Goal: Task Accomplishment & Management: Manage account settings

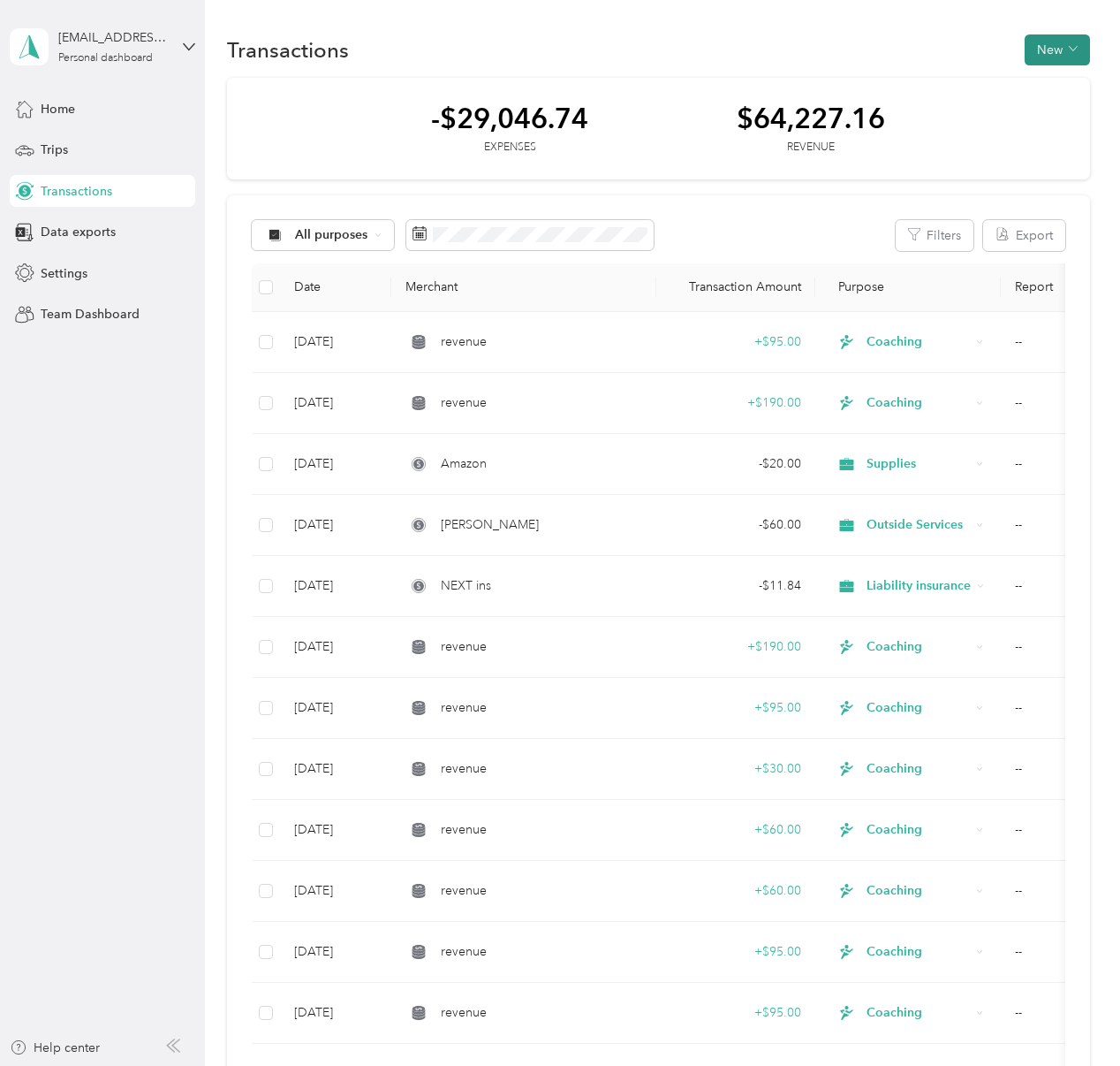
click at [1069, 37] on button "New" at bounding box center [1057, 50] width 65 height 31
click at [1073, 120] on span "Revenue" at bounding box center [1063, 114] width 49 height 18
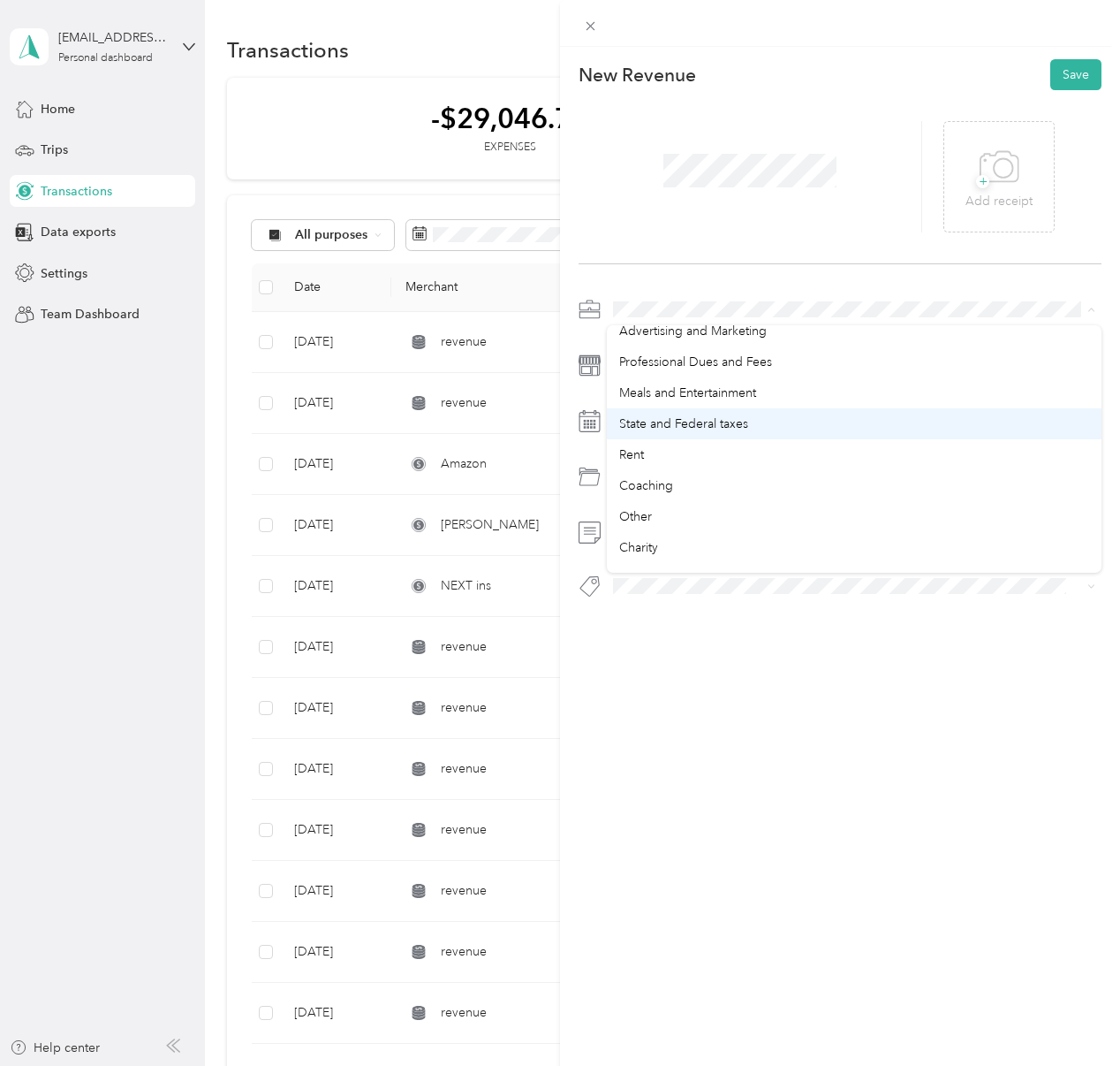
scroll to position [261, 0]
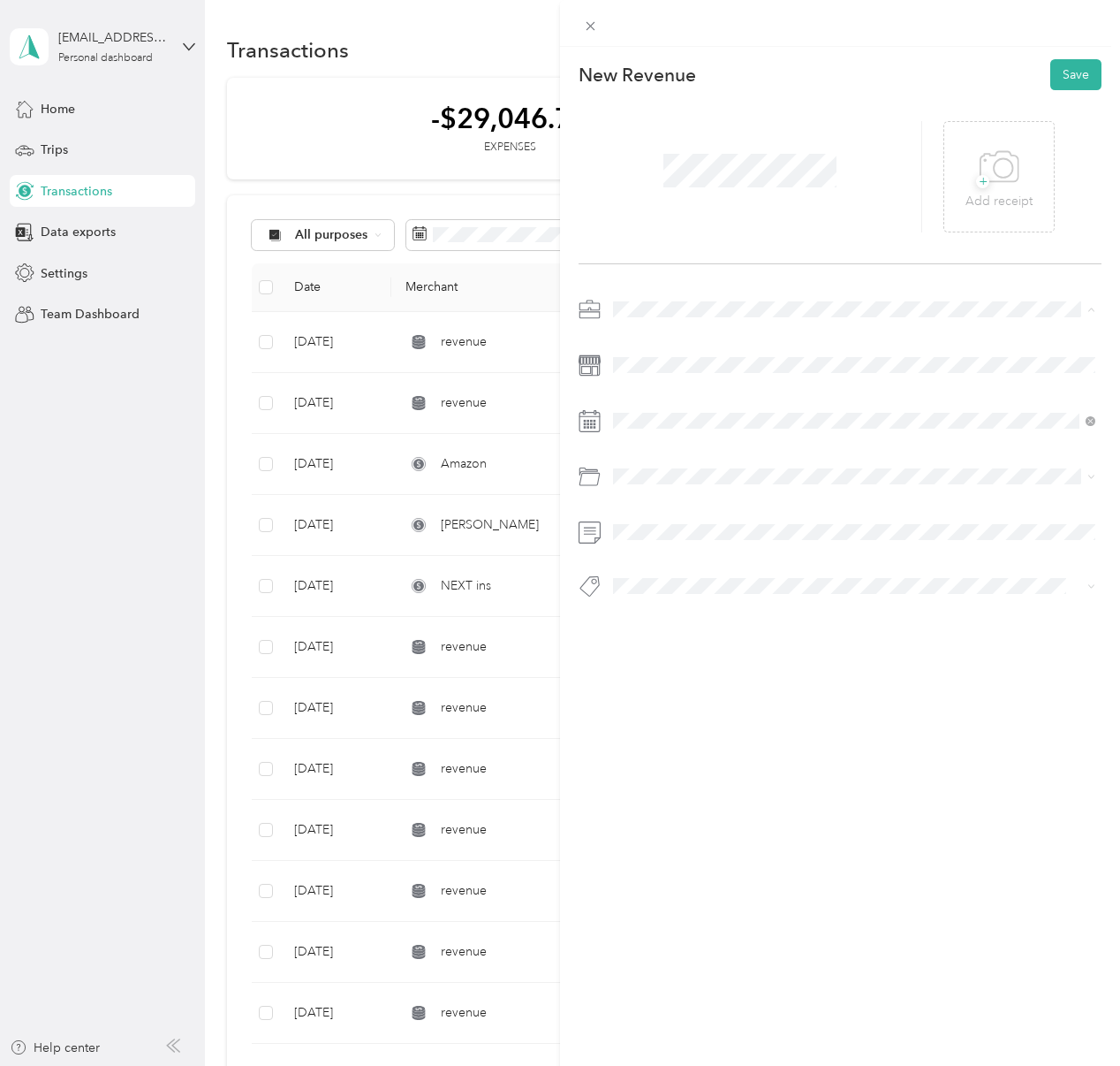
click at [761, 468] on li "Coaching" at bounding box center [854, 482] width 494 height 31
click at [653, 514] on icon at bounding box center [657, 521] width 18 height 18
click at [700, 697] on div "30" at bounding box center [696, 693] width 23 height 22
click at [724, 635] on div "Coaching" at bounding box center [853, 640] width 470 height 18
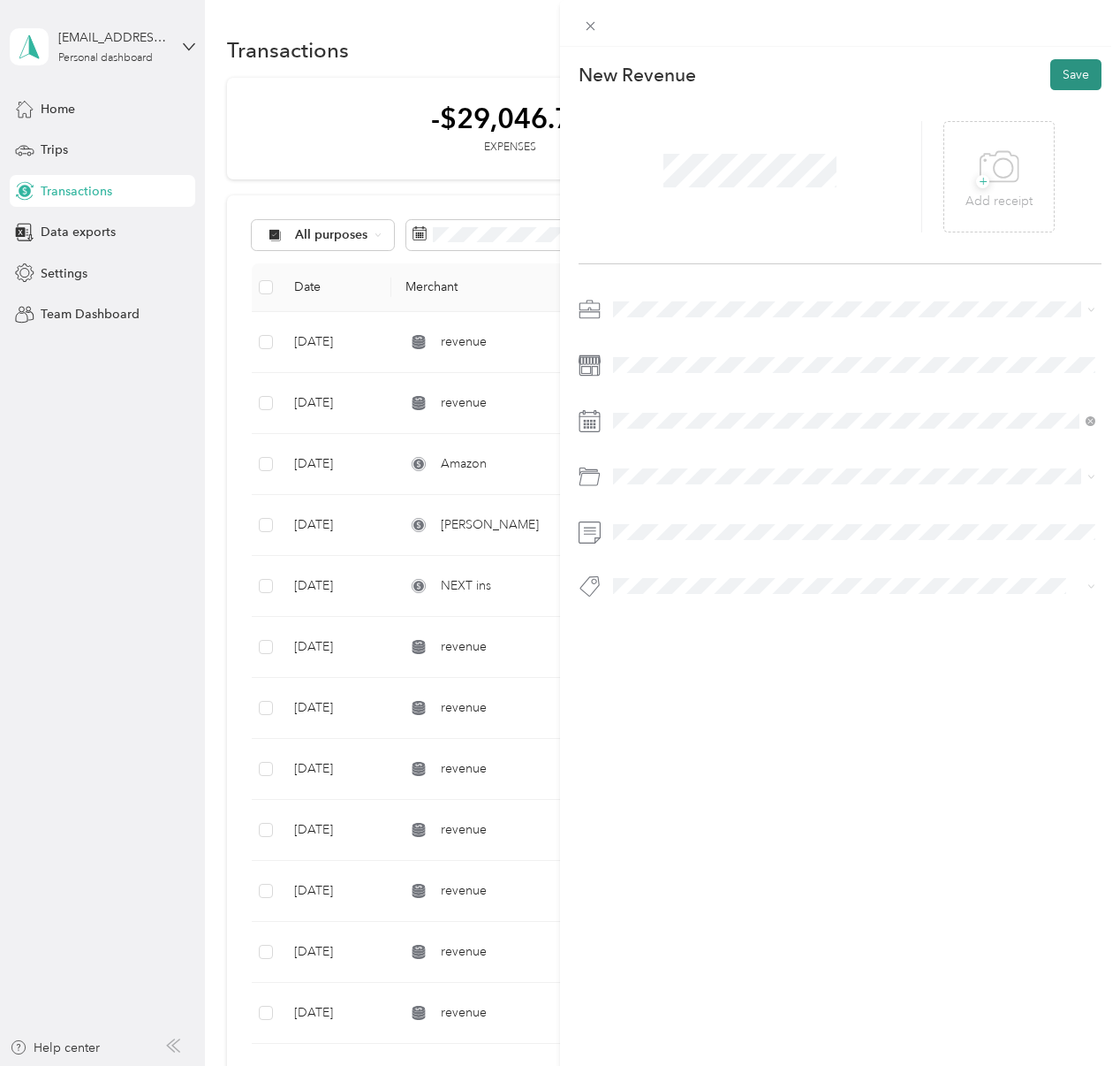
click at [1067, 80] on button "Save" at bounding box center [1075, 75] width 52 height 31
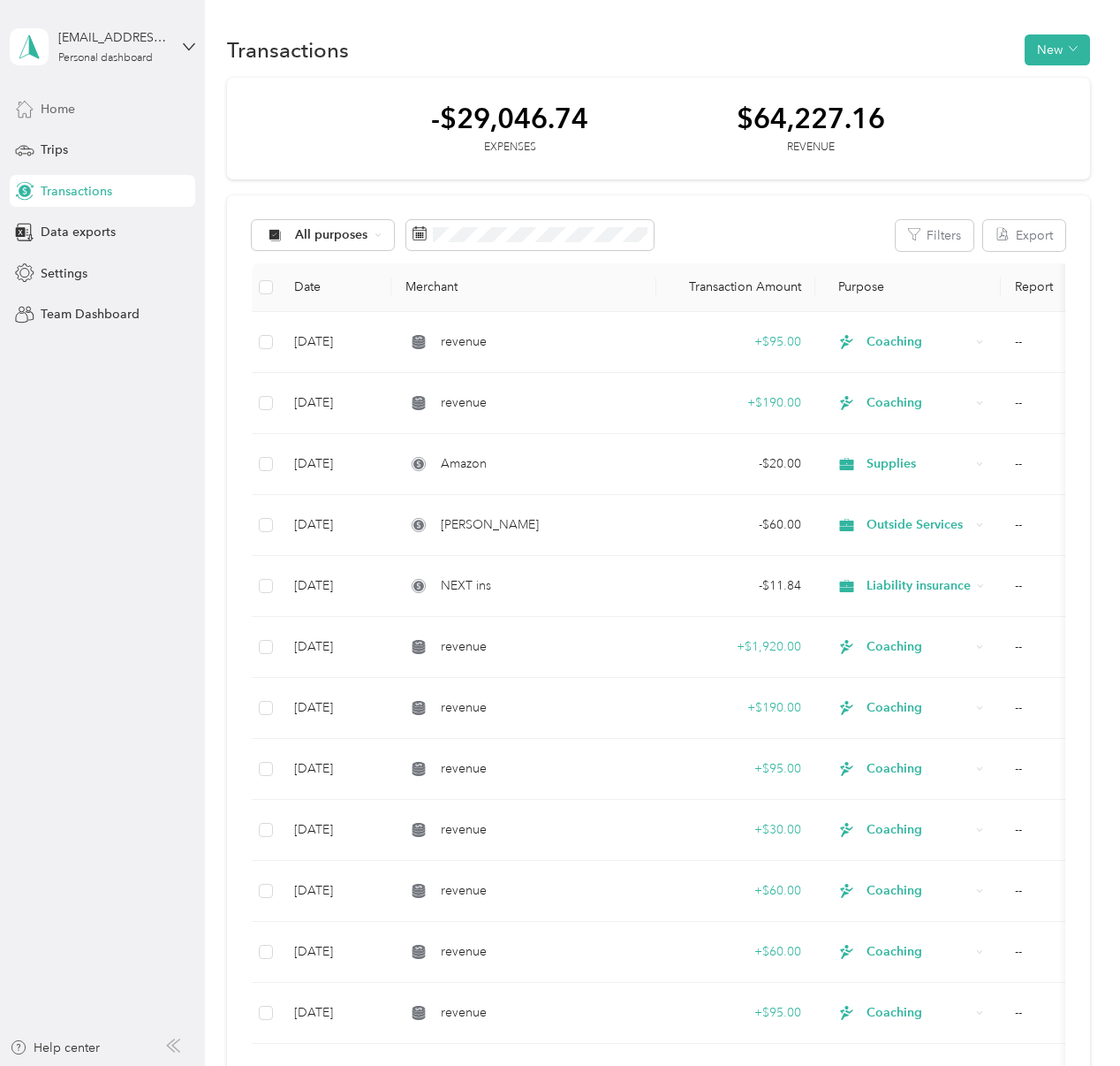
click at [67, 102] on span "Home" at bounding box center [57, 109] width 34 height 18
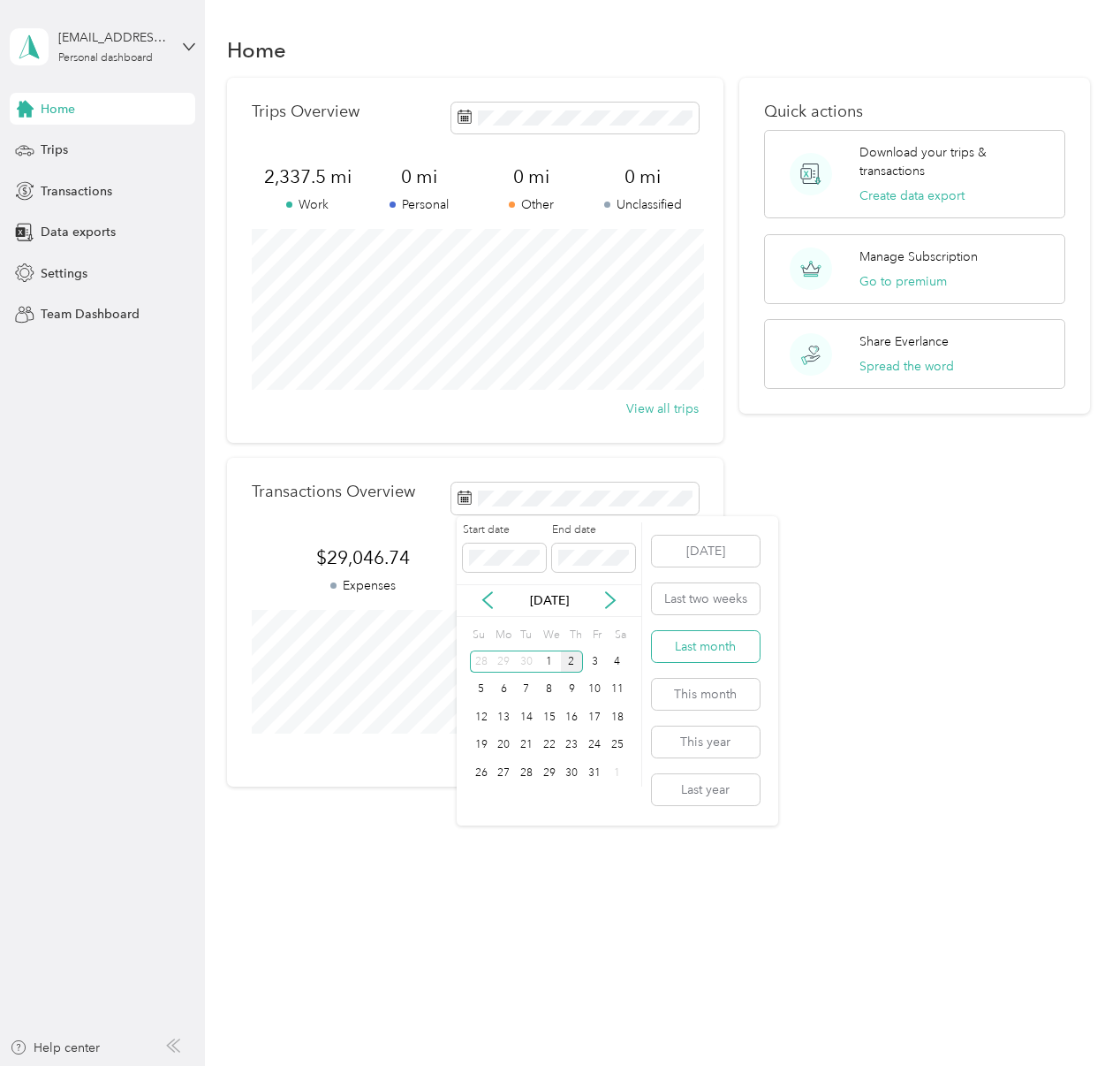
click at [742, 656] on button "Last month" at bounding box center [705, 646] width 108 height 31
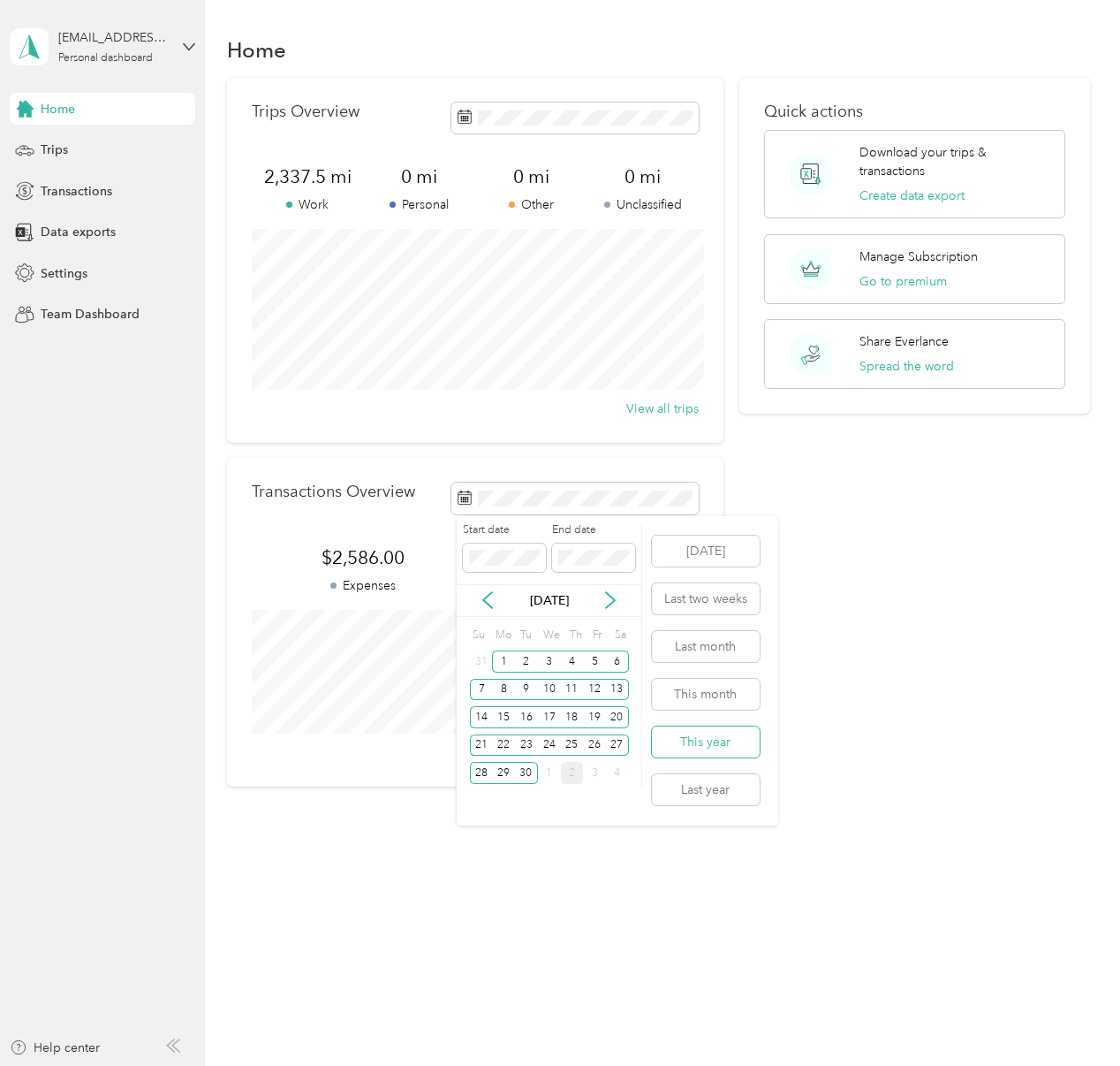
click at [718, 744] on button "This year" at bounding box center [705, 742] width 108 height 31
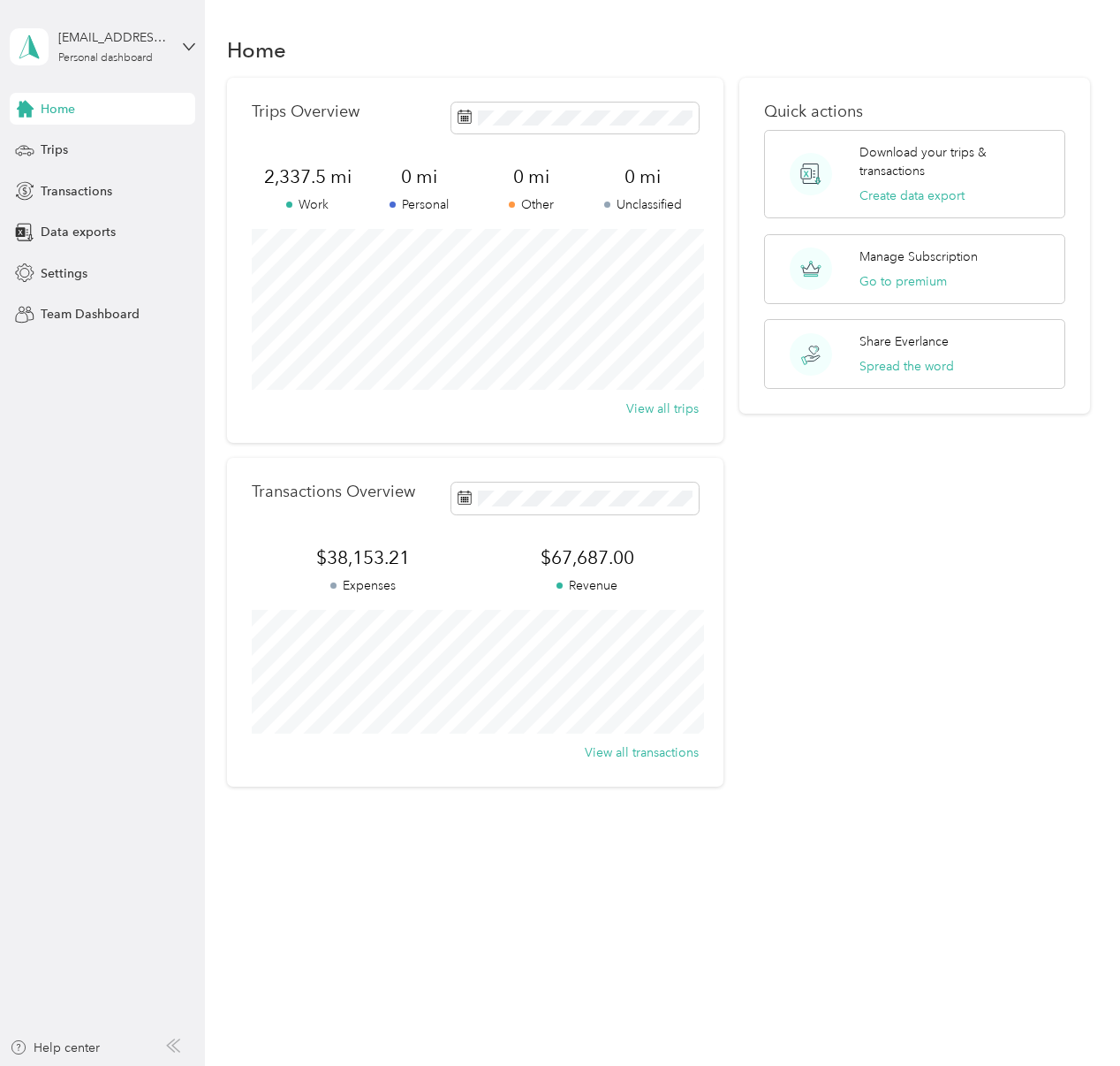
click at [981, 562] on div "Quick actions Download your trips & transactions Create data export Manage Subs…" at bounding box center [915, 432] width 350 height 709
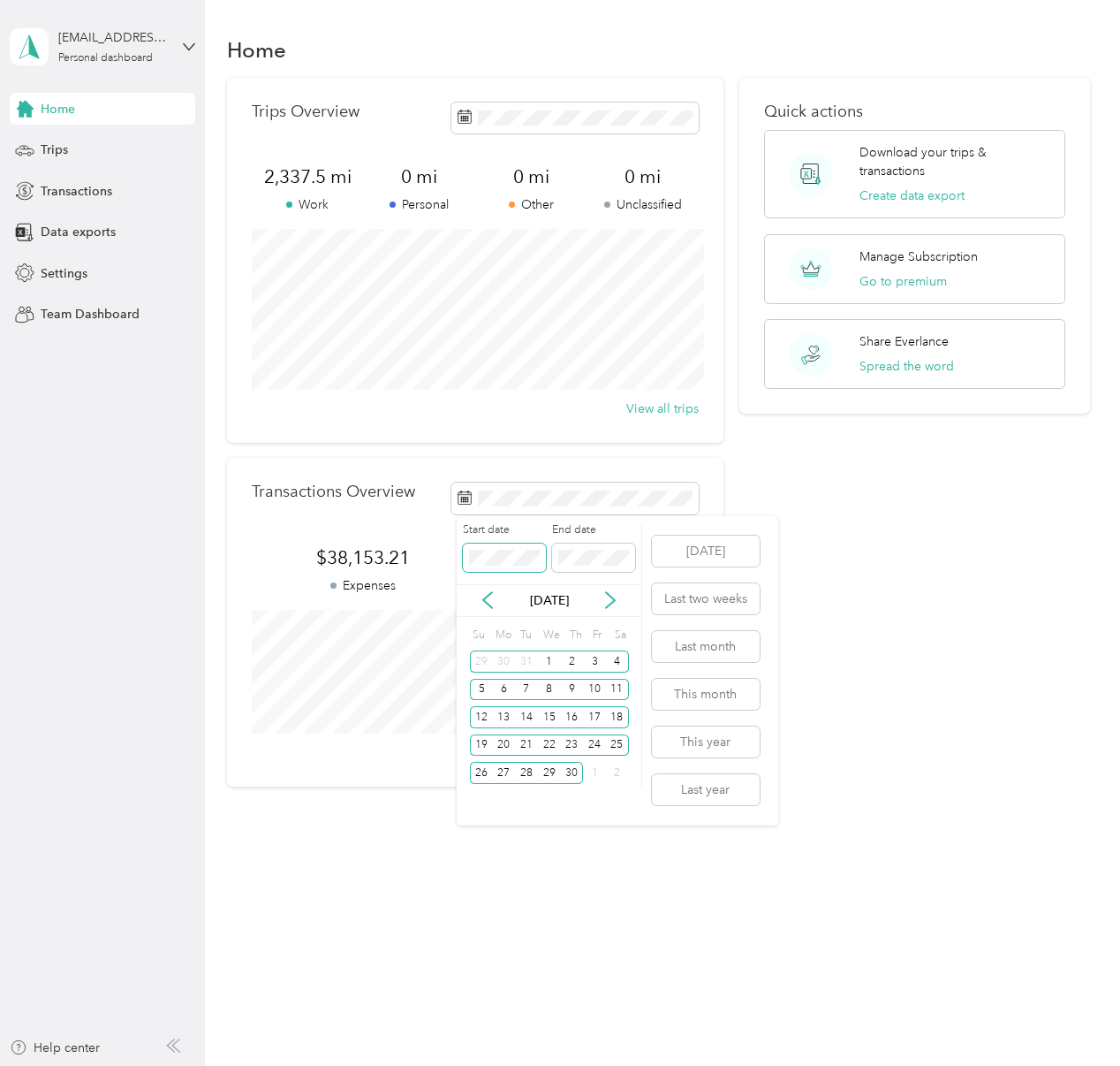
click at [447, 560] on body "[EMAIL_ADDRESS][DOMAIN_NAME] Personal dashboard Home Trips Transactions Data ex…" at bounding box center [556, 533] width 1111 height 1066
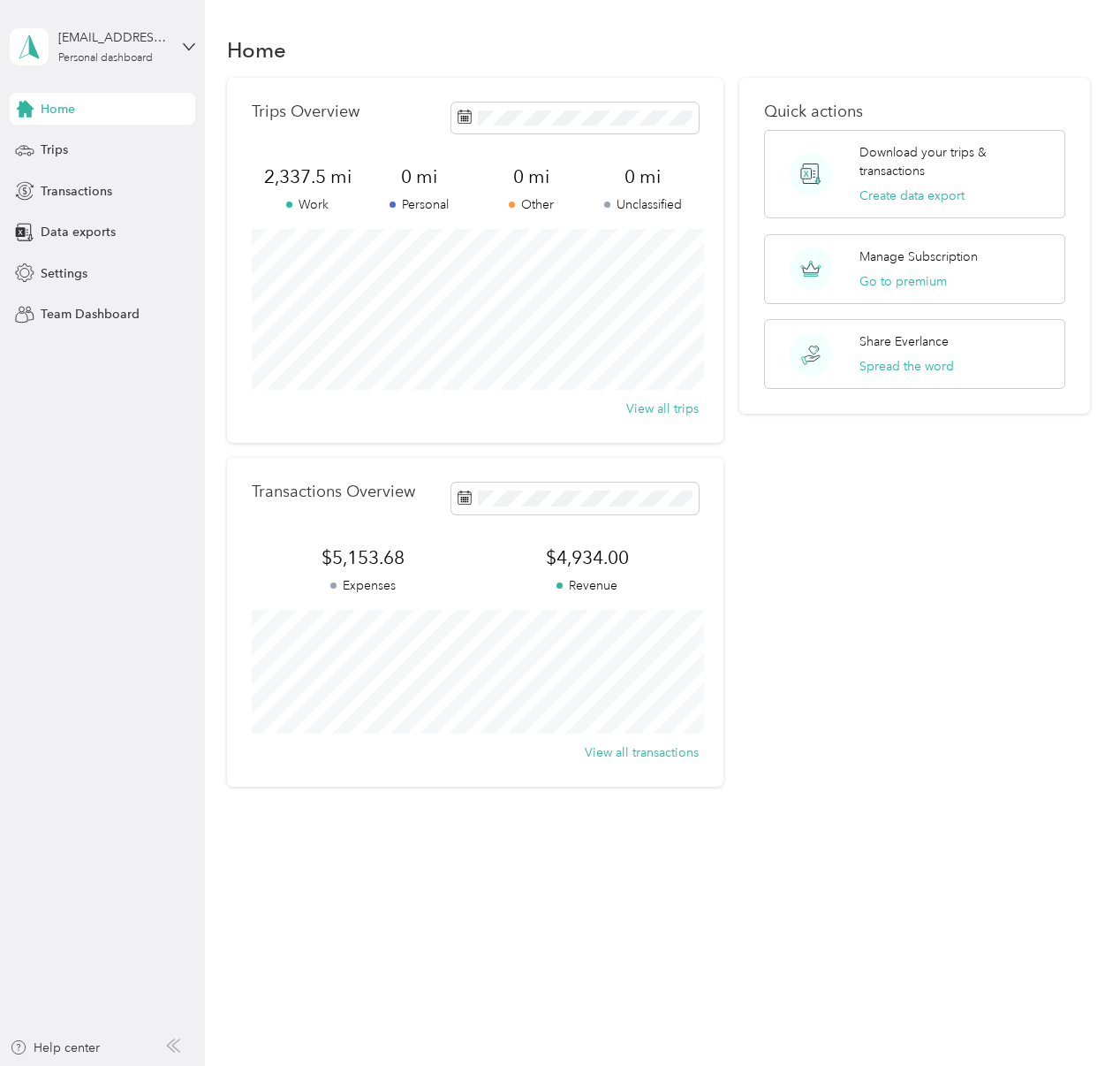
click at [872, 569] on div "Quick actions Download your trips & transactions Create data export Manage Subs…" at bounding box center [915, 432] width 350 height 709
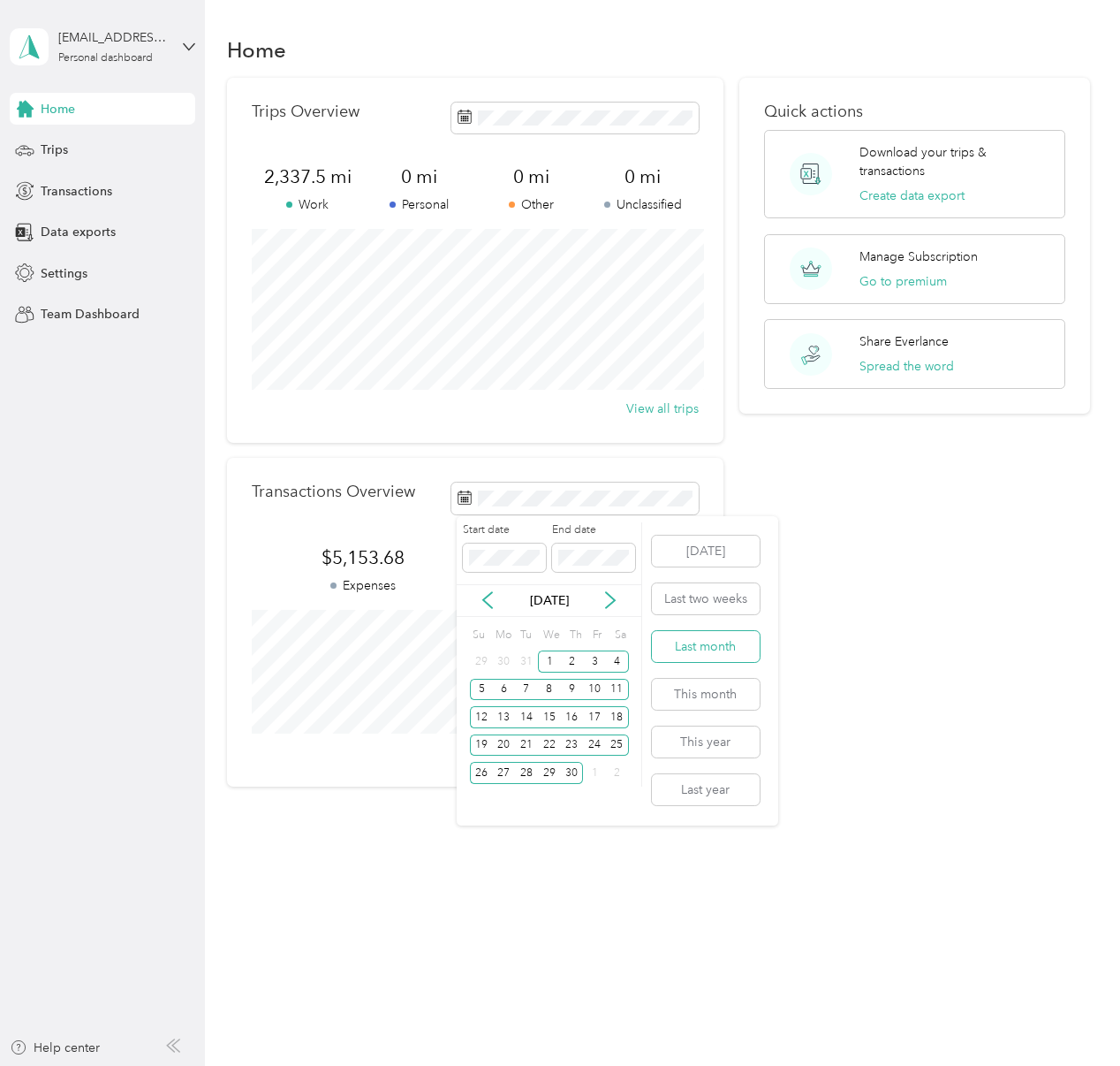
click at [739, 648] on button "Last month" at bounding box center [705, 646] width 108 height 31
click at [374, 563] on body "[EMAIL_ADDRESS][DOMAIN_NAME] Personal dashboard Home Trips Transactions Data ex…" at bounding box center [556, 533] width 1111 height 1066
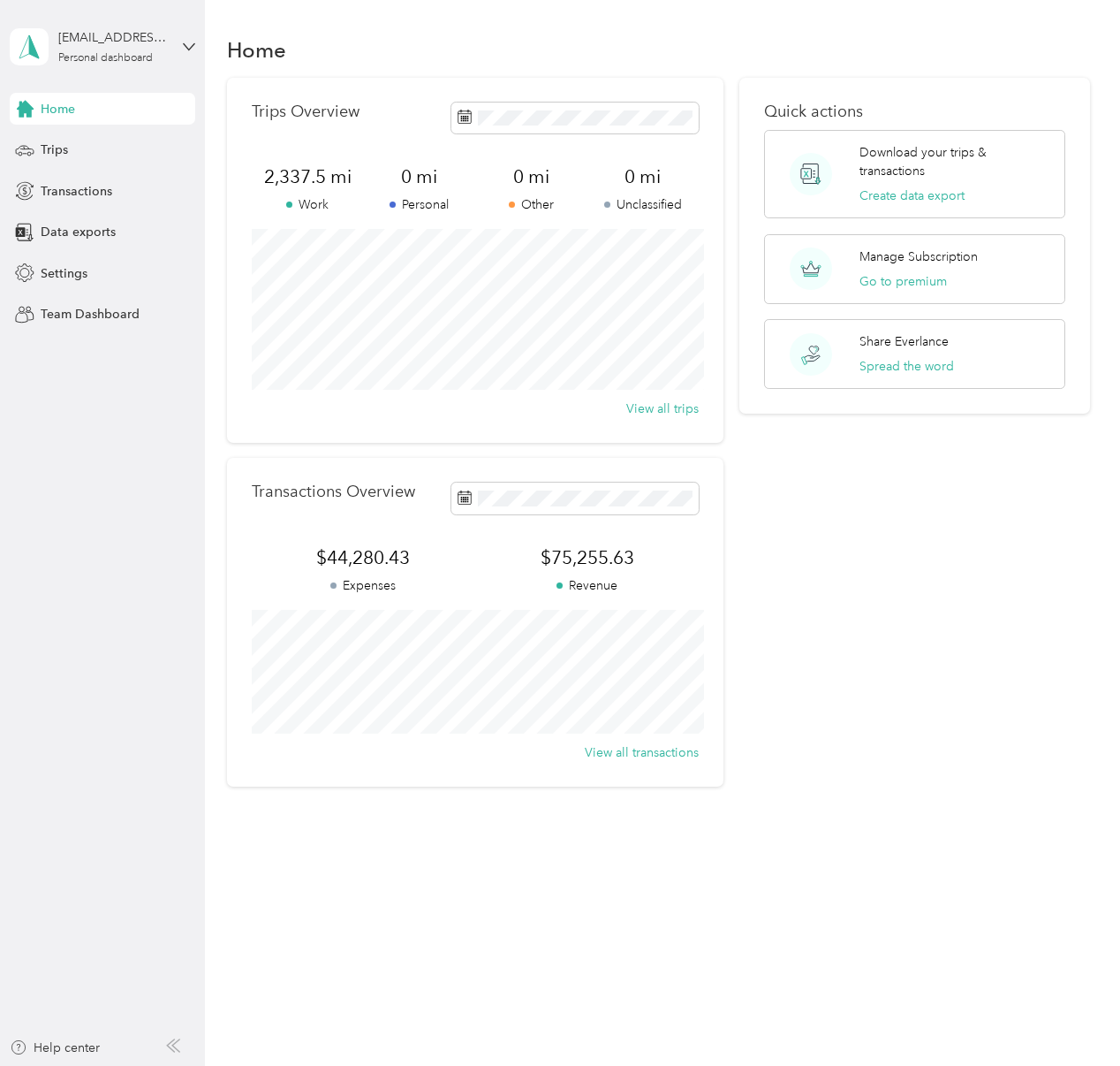
click at [899, 558] on div "Quick actions Download your trips & transactions Create data export Manage Subs…" at bounding box center [915, 432] width 350 height 709
click at [196, 50] on aside "[EMAIL_ADDRESS][DOMAIN_NAME] Personal dashboard Home Trips Transactions Data ex…" at bounding box center [102, 533] width 205 height 1066
click at [192, 47] on icon at bounding box center [189, 47] width 13 height 13
click at [93, 144] on div "Log out" at bounding box center [196, 145] width 347 height 31
